Goal: Information Seeking & Learning: Learn about a topic

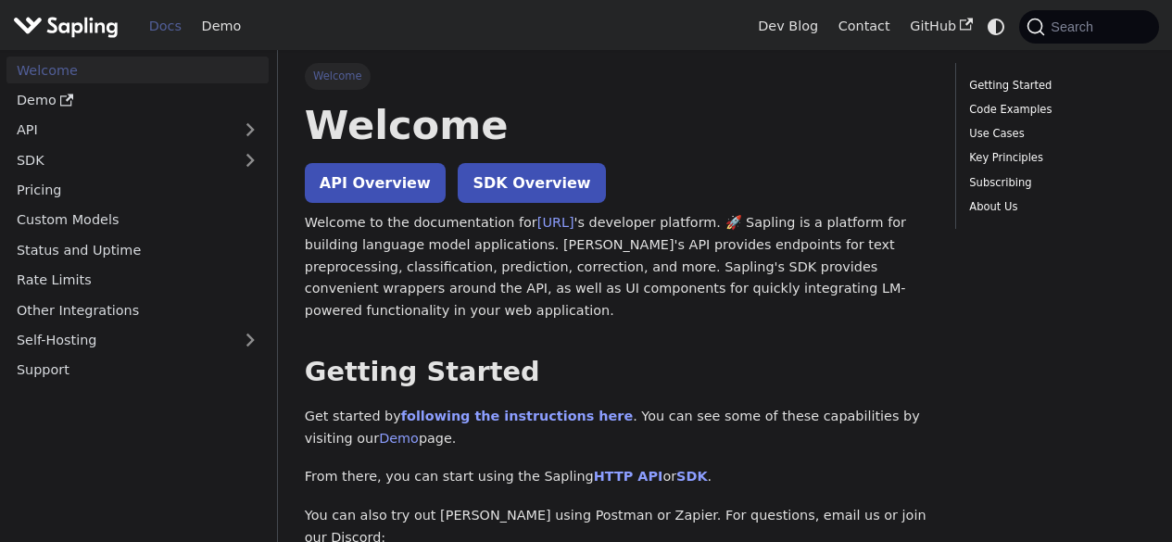
select select "English"
